Goal: Information Seeking & Learning: Learn about a topic

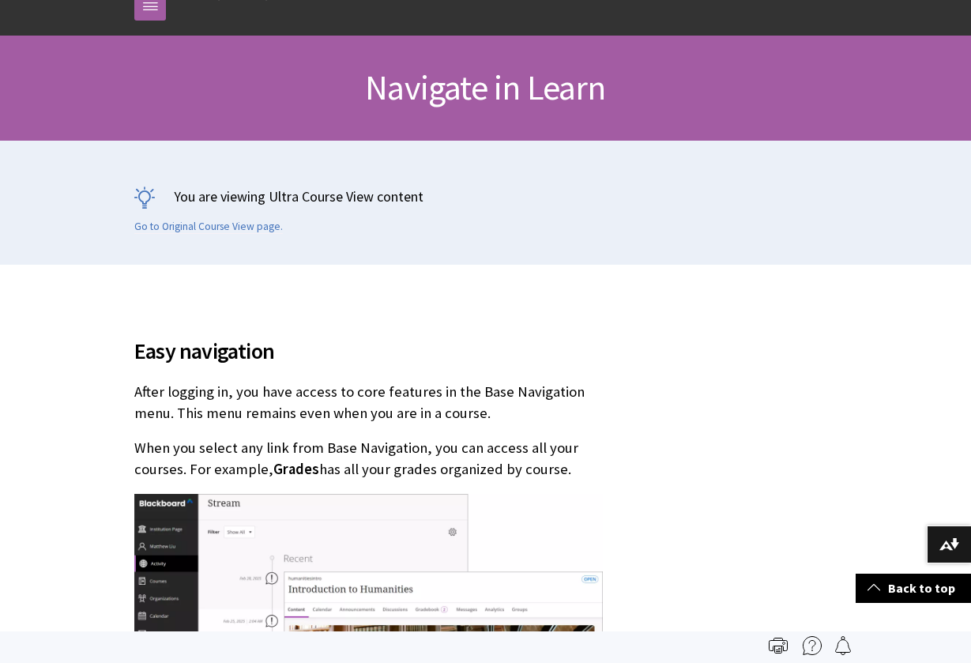
scroll to position [180, 0]
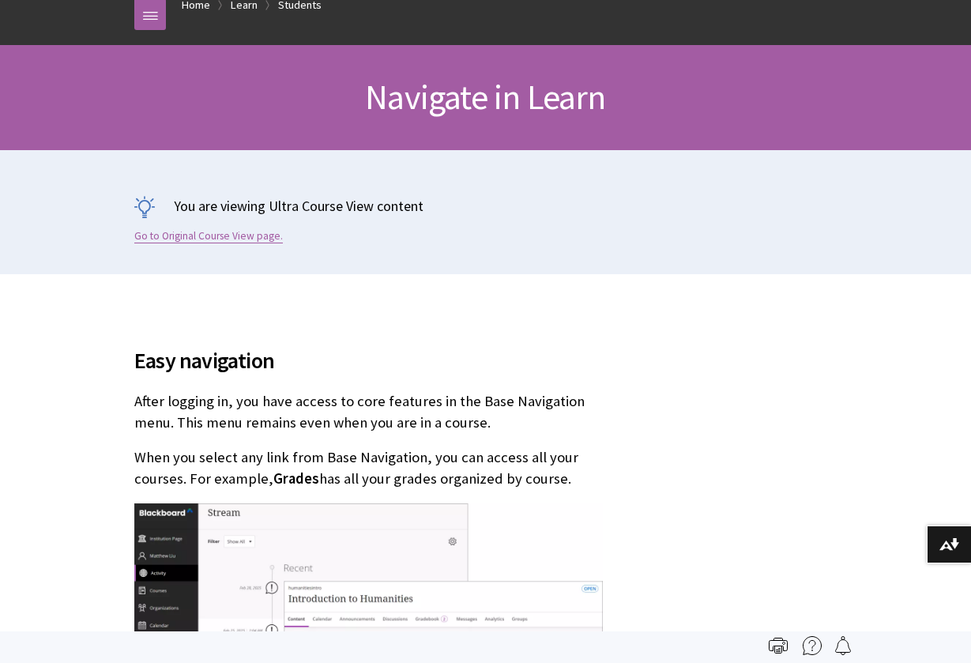
click at [205, 229] on link "Go to Original Course View page." at bounding box center [208, 236] width 148 height 14
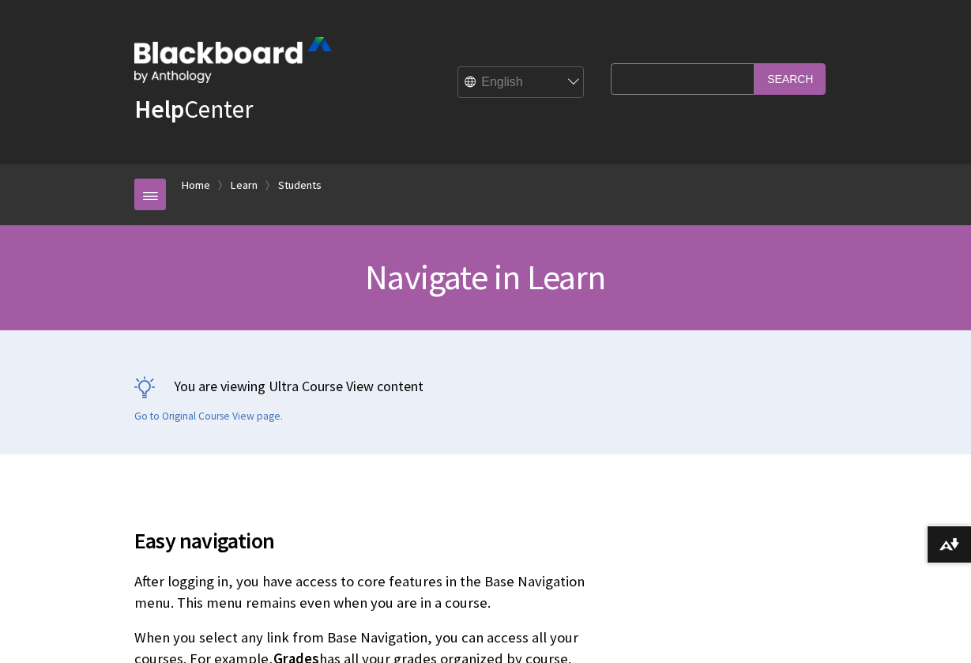
scroll to position [0, 0]
click at [195, 186] on link "Home" at bounding box center [196, 185] width 28 height 20
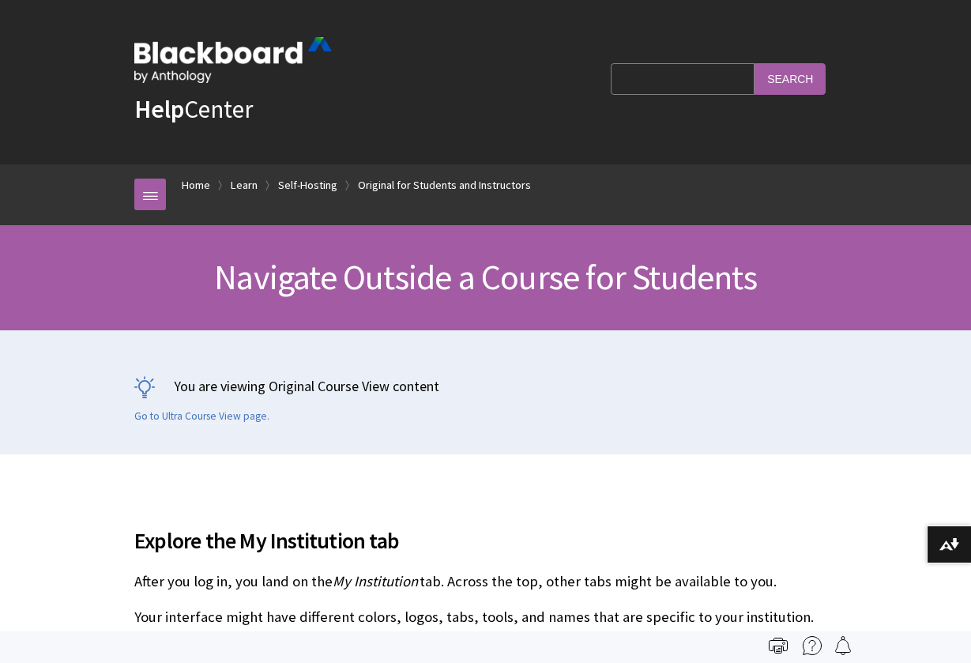
scroll to position [2006, 0]
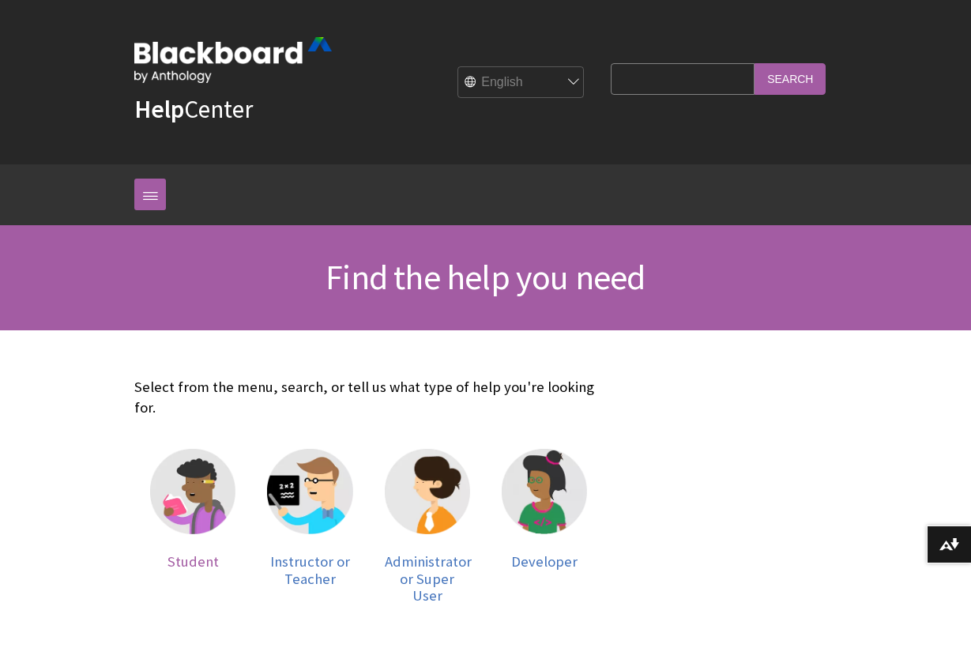
click at [197, 490] on img at bounding box center [192, 491] width 85 height 85
